Goal: Task Accomplishment & Management: Use online tool/utility

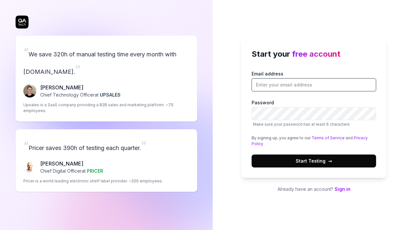
click at [297, 90] on input "Email address" at bounding box center [314, 84] width 125 height 13
type input "[EMAIL_ADDRESS][DOMAIN_NAME]"
click at [307, 166] on button "Start Testing →" at bounding box center [314, 161] width 125 height 13
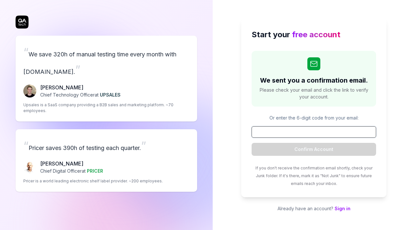
paste input "513668"
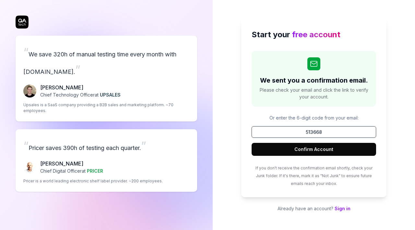
type input "513668"
click at [311, 144] on button "Confirm Account" at bounding box center [314, 149] width 125 height 13
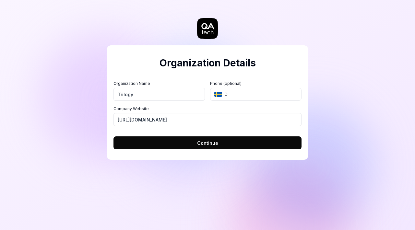
type input "Trilogy"
click at [217, 143] on span "Continue" at bounding box center [207, 143] width 21 height 7
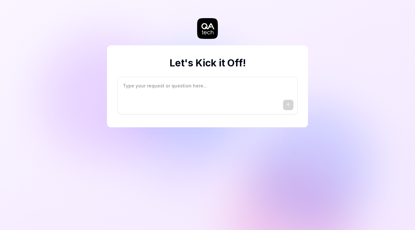
type textarea "*"
type textarea "I"
type textarea "*"
type textarea "I"
type textarea "*"
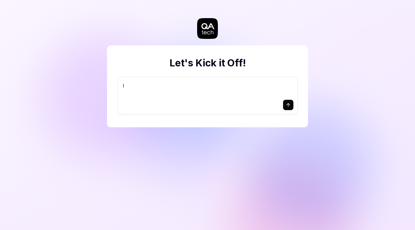
type textarea "I w"
type textarea "*"
type textarea "I wa"
type textarea "*"
type textarea "I wan"
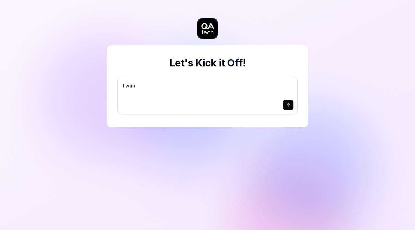
type textarea "*"
type textarea "I want"
type textarea "*"
type textarea "I want"
type textarea "*"
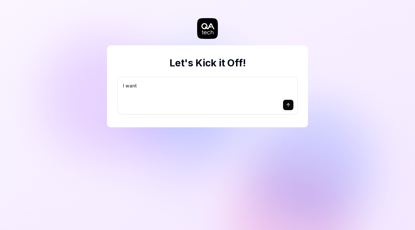
type textarea "I want a"
type textarea "*"
type textarea "I want a"
type textarea "*"
type textarea "I want a g"
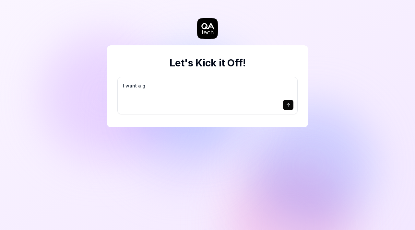
type textarea "*"
type textarea "I want a go"
type textarea "*"
type textarea "I want a goo"
type textarea "*"
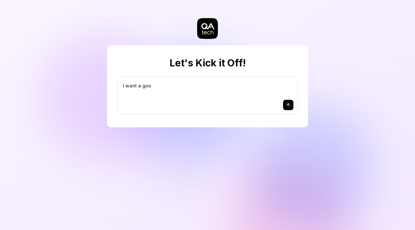
type textarea "I want a good"
type textarea "*"
type textarea "I want a good"
type textarea "*"
type textarea "I want a good t"
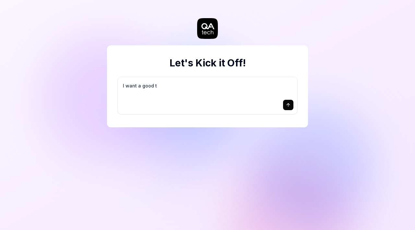
type textarea "*"
type textarea "I want a good te"
type textarea "*"
type textarea "I want a good tes"
type textarea "*"
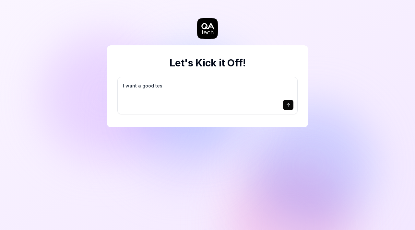
type textarea "I want a good test"
type textarea "*"
type textarea "I want a good test"
type textarea "*"
type textarea "I want a good test s"
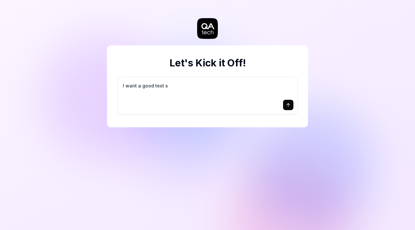
type textarea "*"
type textarea "I want a good test se"
type textarea "*"
type textarea "I want a good test set"
type textarea "*"
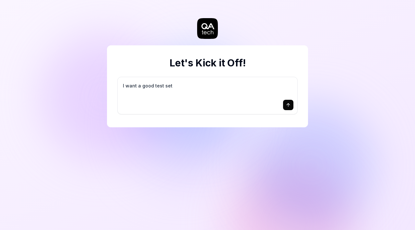
type textarea "I want a good test setu"
type textarea "*"
type textarea "I want a good test setup"
type textarea "*"
type textarea "I want a good test setup"
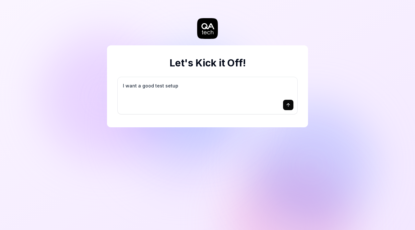
type textarea "*"
type textarea "I want a good test setup f"
type textarea "*"
type textarea "I want a good test setup fo"
type textarea "*"
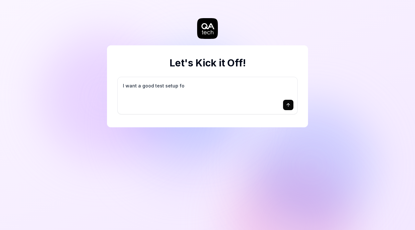
type textarea "I want a good test setup for"
type textarea "*"
type textarea "I want a good test setup for"
type textarea "*"
type textarea "I want a good test setup for m"
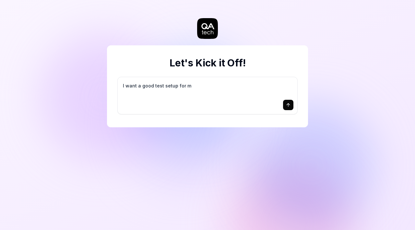
type textarea "*"
type textarea "I want a good test setup for my"
type textarea "*"
type textarea "I want a good test setup for my"
type textarea "*"
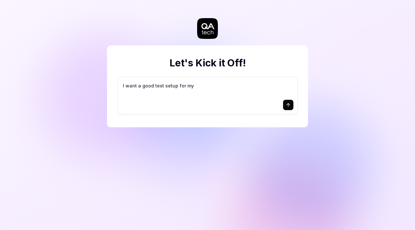
type textarea "I want a good test setup for my s"
type textarea "*"
type textarea "I want a good test setup for my si"
type textarea "*"
type textarea "I want a good test setup for my sit"
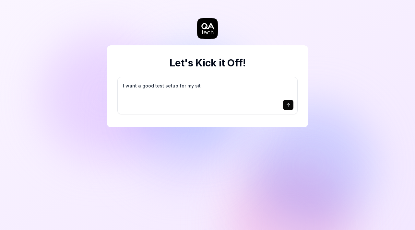
type textarea "*"
type textarea "I want a good test setup for my site"
type textarea "*"
type textarea "I want a good test setup for my site"
type textarea "*"
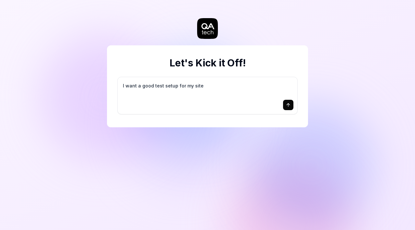
type textarea "I want a good test setup for my site -"
type textarea "*"
type textarea "I want a good test setup for my site -"
type textarea "*"
type textarea "I want a good test setup for my site - h"
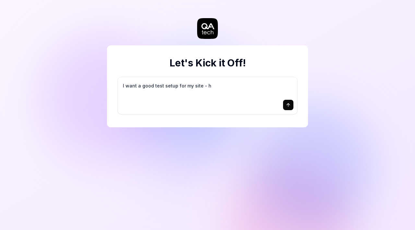
type textarea "*"
type textarea "I want a good test setup for my site - he"
type textarea "*"
type textarea "I want a good test setup for my site - hel"
type textarea "*"
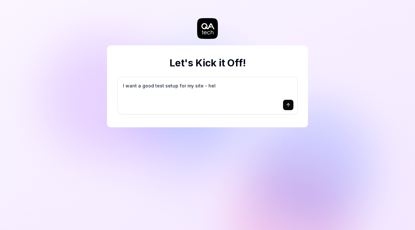
type textarea "I want a good test setup for my site - help"
type textarea "*"
type textarea "I want a good test setup for my site - help"
type textarea "*"
type textarea "I want a good test setup for my site - help m"
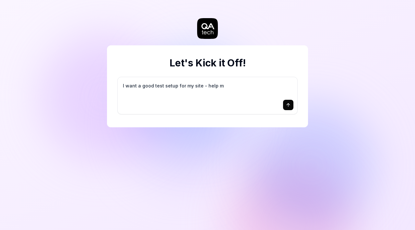
type textarea "*"
type textarea "I want a good test setup for my site - help me"
type textarea "*"
type textarea "I want a good test setup for my site - help me"
type textarea "*"
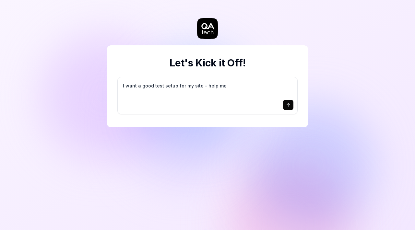
type textarea "I want a good test setup for my site - help me c"
type textarea "*"
type textarea "I want a good test setup for my site - help me cr"
type textarea "*"
type textarea "I want a good test setup for my site - help me cre"
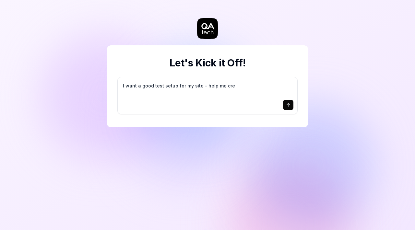
type textarea "*"
type textarea "I want a good test setup for my site - help me crea"
type textarea "*"
type textarea "I want a good test setup for my site - help me creat"
type textarea "*"
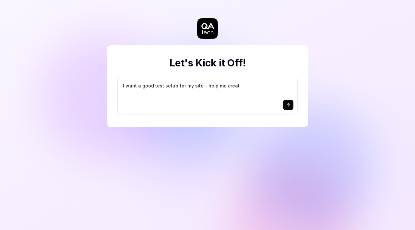
type textarea "I want a good test setup for my site - help me create"
type textarea "*"
type textarea "I want a good test setup for my site - help me create"
type textarea "*"
type textarea "I want a good test setup for my site - help me create t"
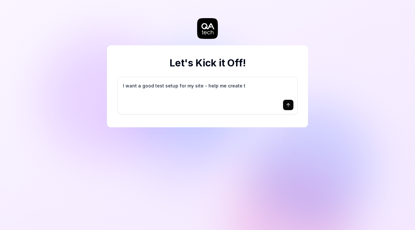
type textarea "*"
type textarea "I want a good test setup for my site - help me create th"
type textarea "*"
type textarea "I want a good test setup for my site - help me create the"
type textarea "*"
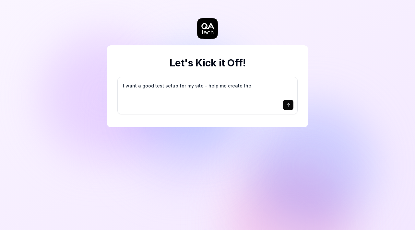
type textarea "I want a good test setup for my site - help me create the"
type textarea "*"
type textarea "I want a good test setup for my site - help me create the f"
type textarea "*"
type textarea "I want a good test setup for my site - help me create the fi"
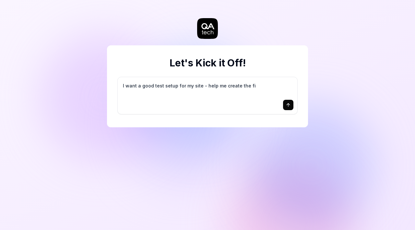
type textarea "*"
type textarea "I want a good test setup for my site - help me create the fir"
type textarea "*"
type textarea "I want a good test setup for my site - help me create the firs"
type textarea "*"
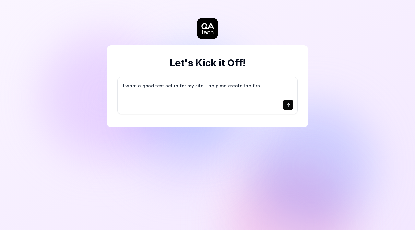
type textarea "I want a good test setup for my site - help me create the first"
type textarea "*"
type textarea "I want a good test setup for my site - help me create the first"
type textarea "*"
type textarea "I want a good test setup for my site - help me create the first 3"
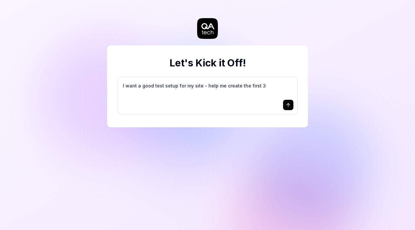
type textarea "*"
type textarea "I want a good test setup for my site - help me create the first 3-"
type textarea "*"
type textarea "I want a good test setup for my site - help me create the first 3-5"
type textarea "*"
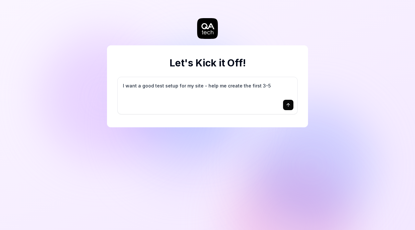
type textarea "I want a good test setup for my site - help me create the first 3-5"
type textarea "*"
type textarea "I want a good test setup for my site - help me create the first 3-5 t"
type textarea "*"
type textarea "I want a good test setup for my site - help me create the first 3-5 te"
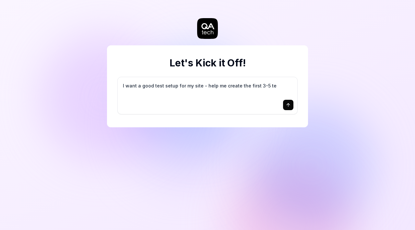
type textarea "*"
type textarea "I want a good test setup for my site - help me create the first 3-5 tes"
type textarea "*"
type textarea "I want a good test setup for my site - help me create the first 3-5 test"
type textarea "*"
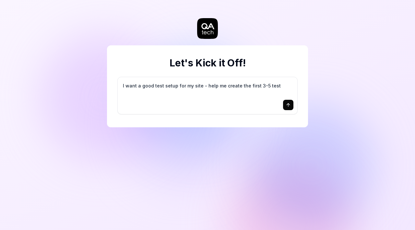
type textarea "I want a good test setup for my site - help me create the first 3-5 test"
type textarea "*"
type textarea "I want a good test setup for my site - help me create the first 3-5 test c"
type textarea "*"
type textarea "I want a good test setup for my site - help me create the first 3-5 test ca"
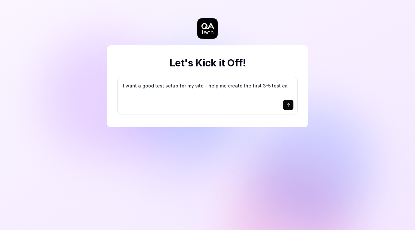
type textarea "*"
type textarea "I want a good test setup for my site - help me create the first 3-5 test cas"
type textarea "*"
type textarea "I want a good test setup for my site - help me create the first 3-5 test case"
type textarea "*"
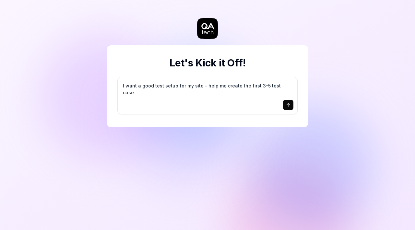
type textarea "I want a good test setup for my site - help me create the first 3-5 test cases"
click at [246, 87] on textarea "I want a good test setup for my site - help me create the first 3-5 test cases" at bounding box center [208, 89] width 172 height 16
click at [284, 102] on button "submit" at bounding box center [288, 105] width 10 height 10
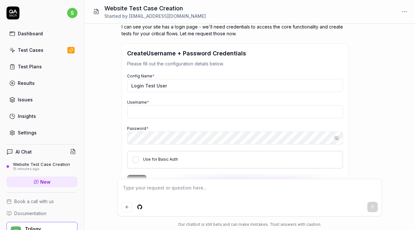
scroll to position [104, 0]
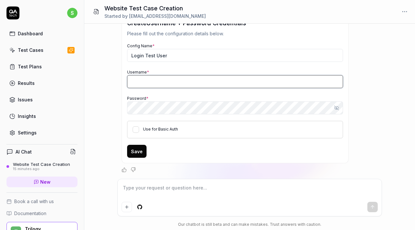
click at [171, 78] on input "Username *" at bounding box center [235, 81] width 216 height 13
type textarea "*"
type input "[EMAIL_ADDRESS][DOMAIN_NAME]"
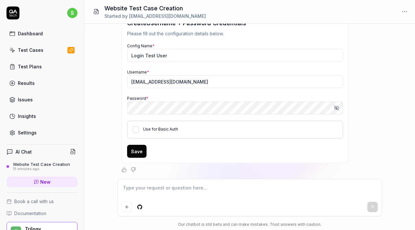
click at [97, 93] on div "I want a good test setup for my site - help me create the first 3-5 test cases …" at bounding box center [249, 101] width 331 height 155
click at [134, 129] on button "Use for Basic Auth" at bounding box center [136, 129] width 6 height 6
click at [134, 148] on button "Save" at bounding box center [136, 151] width 19 height 13
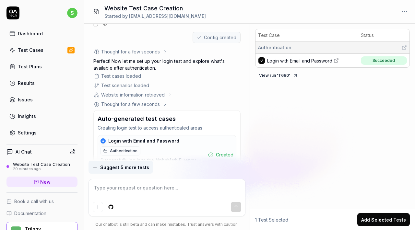
scroll to position [216, 0]
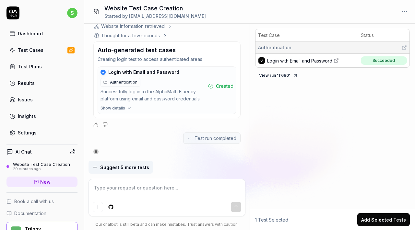
click at [270, 75] on button "View run ' T680 '" at bounding box center [278, 75] width 47 height 10
click at [136, 169] on span "Suggest 5 more tests" at bounding box center [124, 167] width 49 height 7
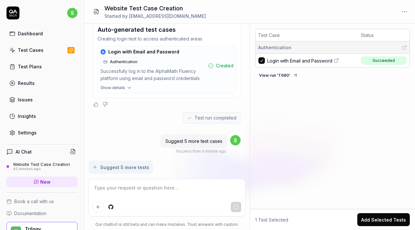
scroll to position [247, 0]
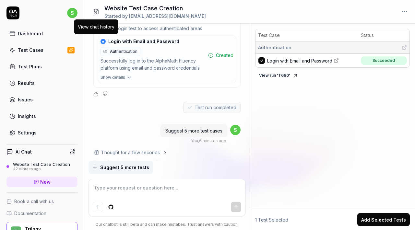
type textarea "*"
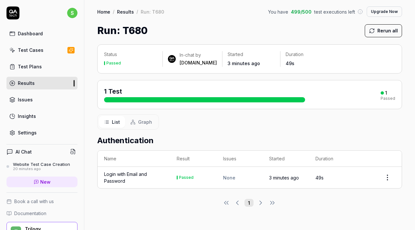
click at [227, 91] on div "1 Test" at bounding box center [204, 95] width 201 height 16
